Goal: Navigation & Orientation: Understand site structure

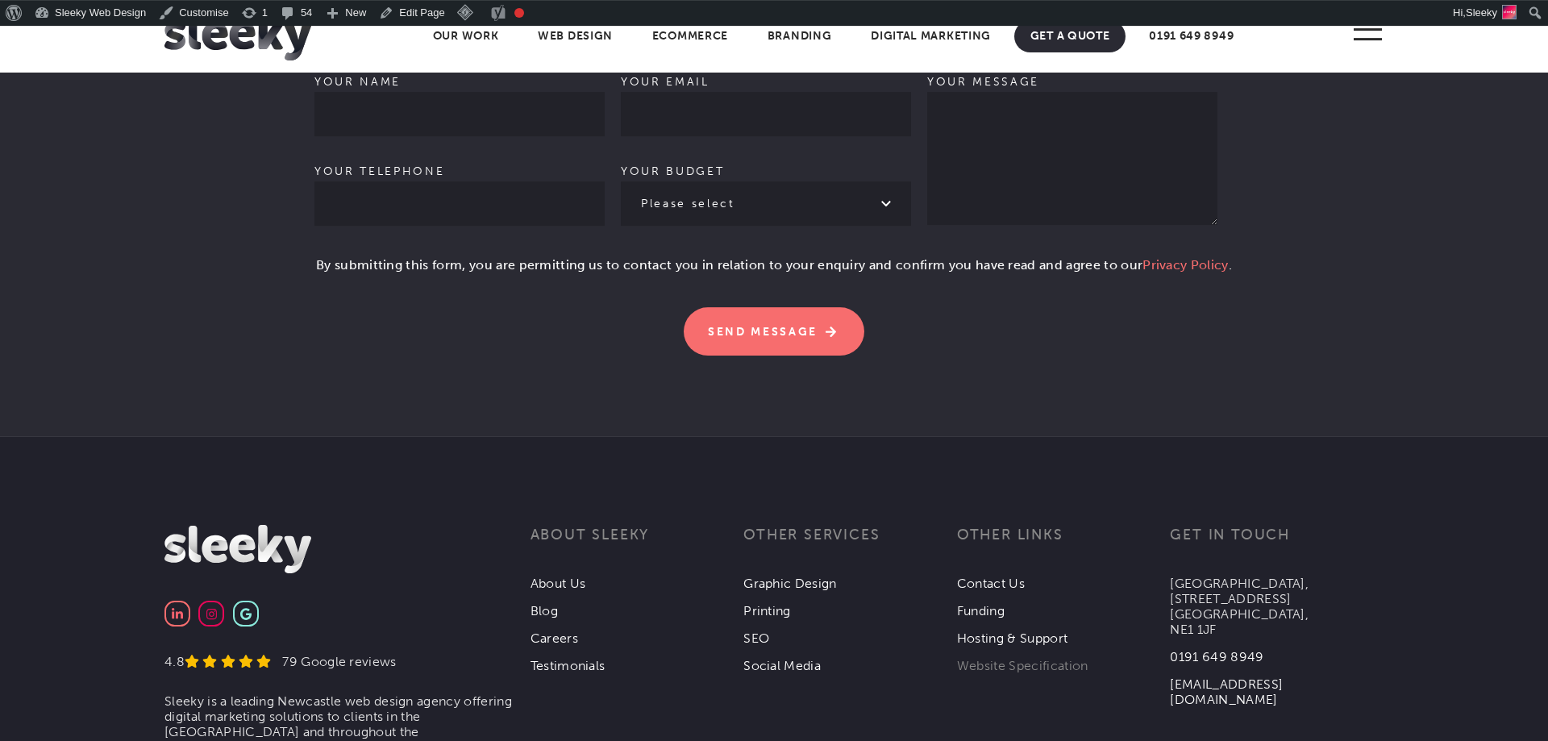
scroll to position [5047, 0]
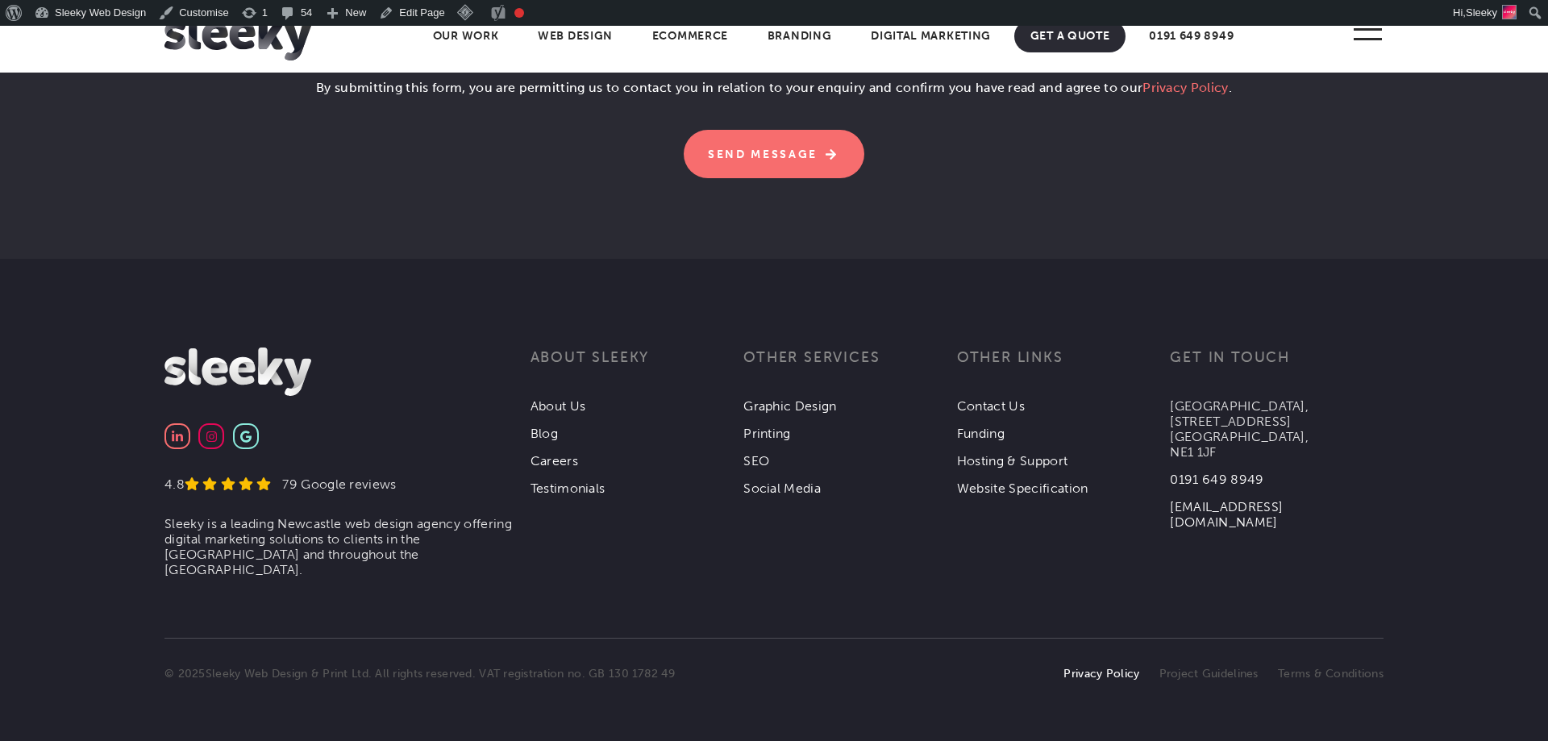
click at [1111, 671] on link "Privacy Policy" at bounding box center [1102, 674] width 76 height 14
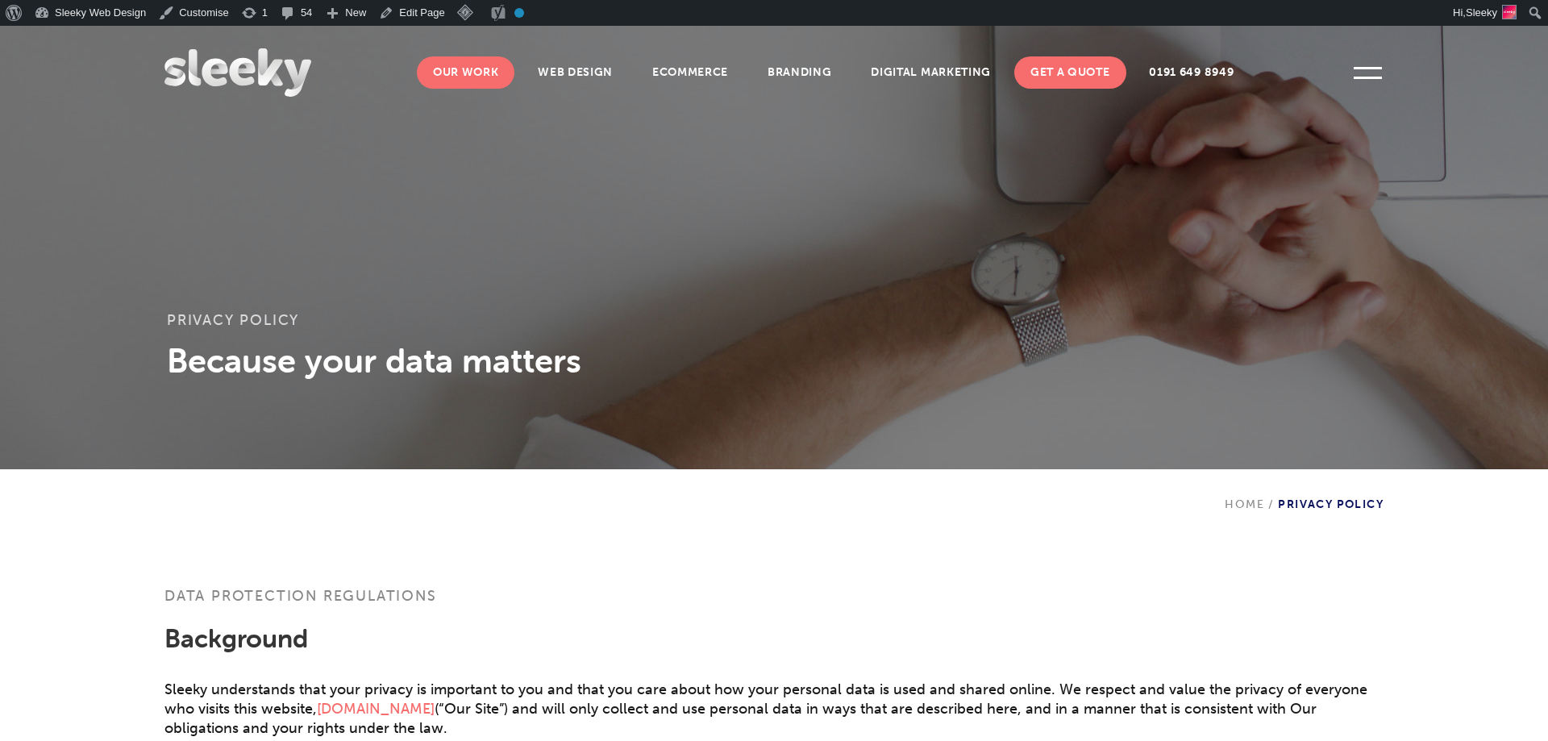
click at [465, 74] on link "Our Work" at bounding box center [466, 72] width 98 height 32
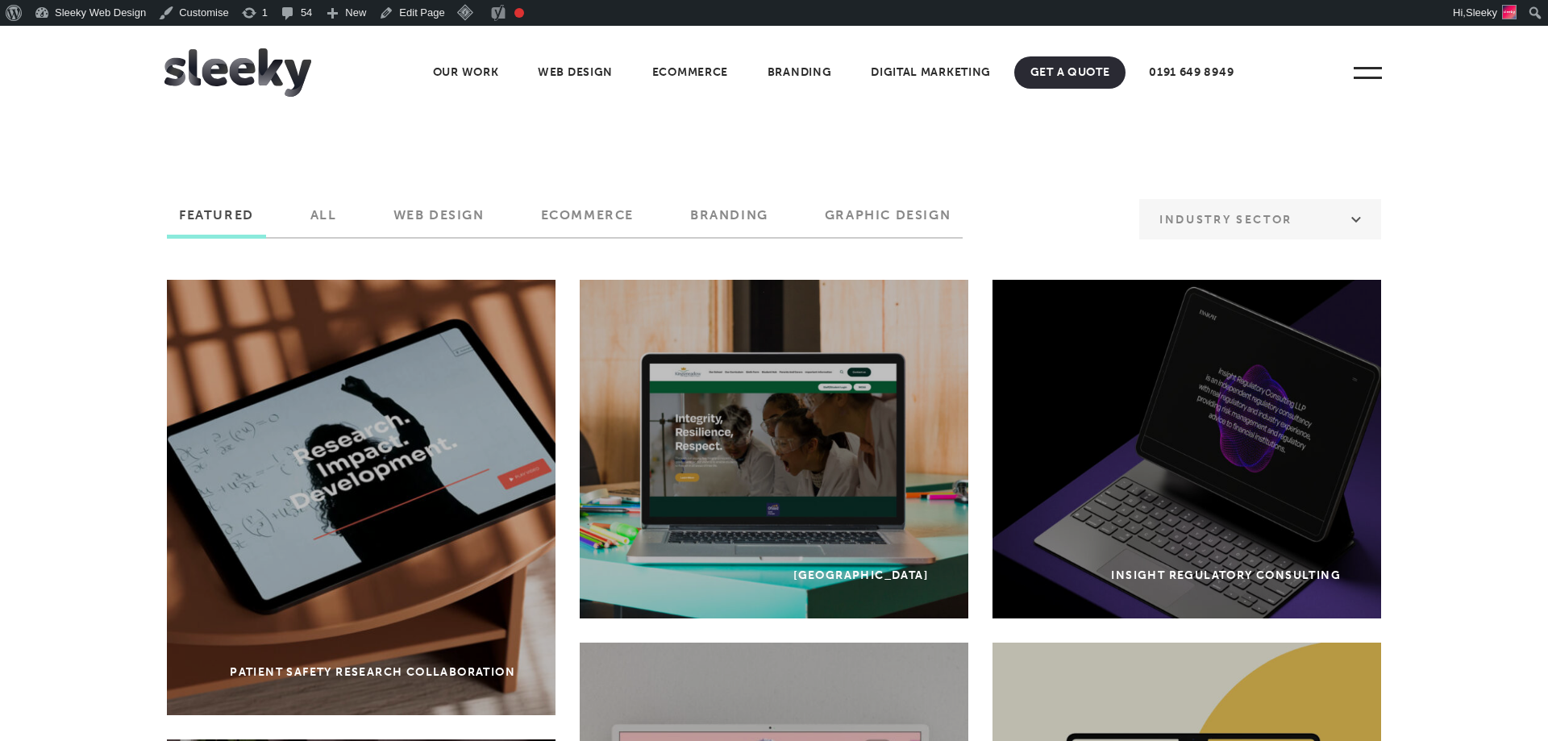
click at [268, 66] on img at bounding box center [238, 72] width 147 height 48
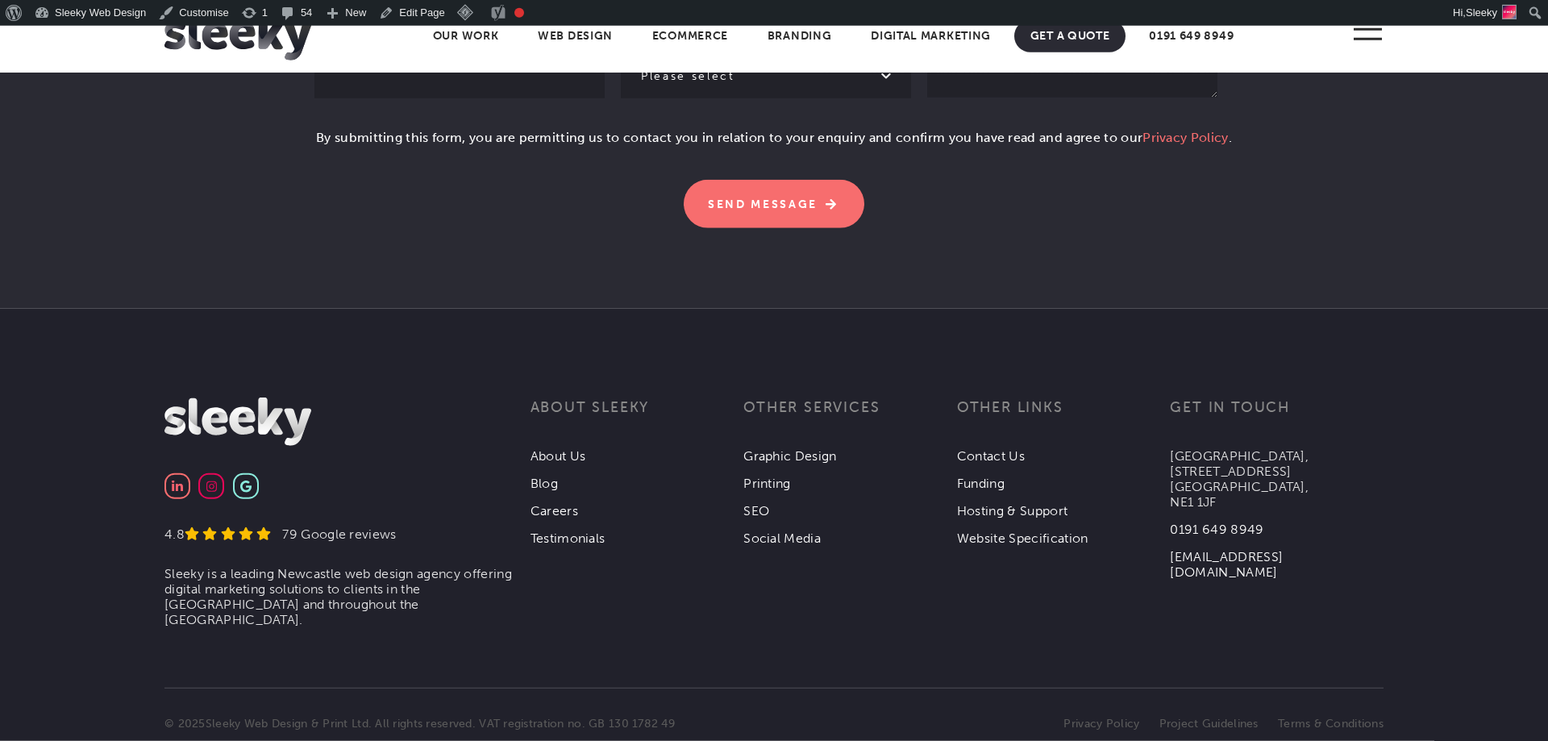
scroll to position [5047, 0]
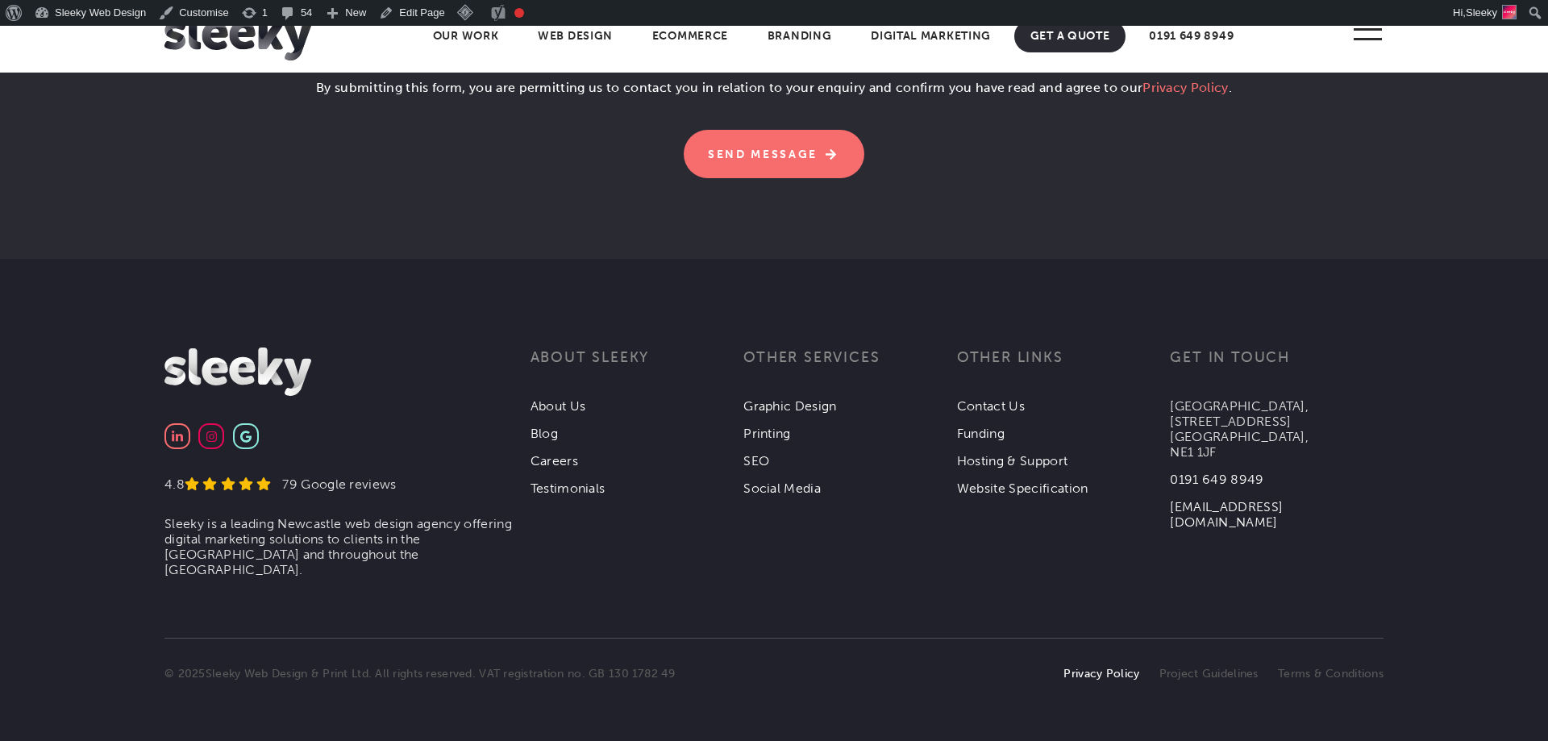
click at [1109, 672] on link "Privacy Policy" at bounding box center [1102, 674] width 76 height 14
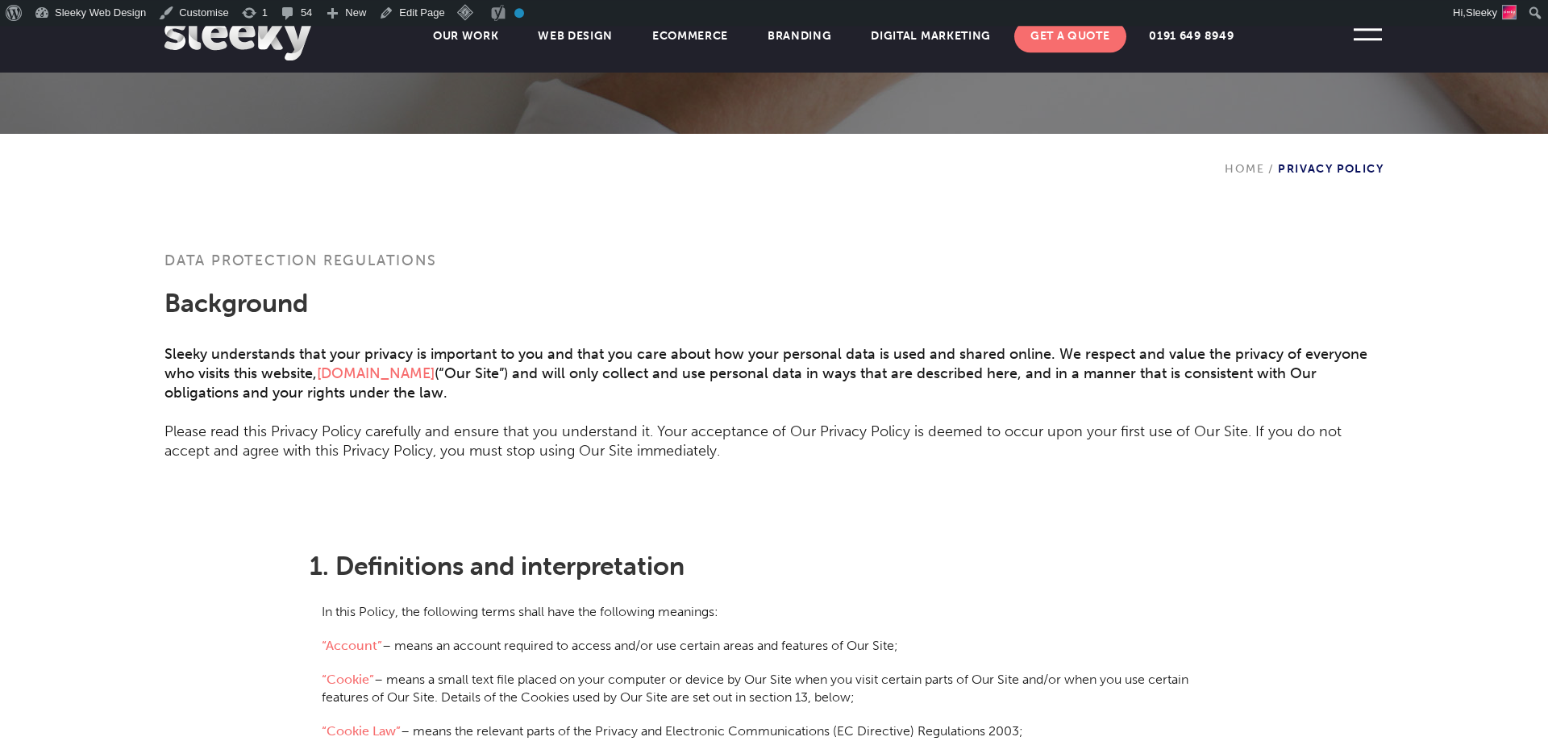
scroll to position [336, 0]
click at [451, 284] on h2 "Background" at bounding box center [774, 312] width 1219 height 62
click at [256, 39] on img at bounding box center [238, 36] width 147 height 48
